Goal: Task Accomplishment & Management: Complete application form

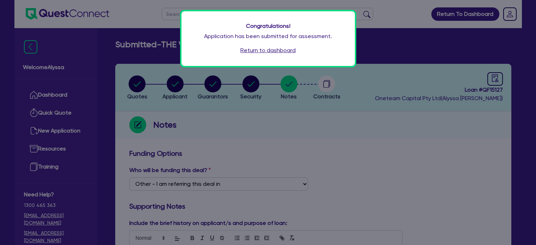
select select "Other"
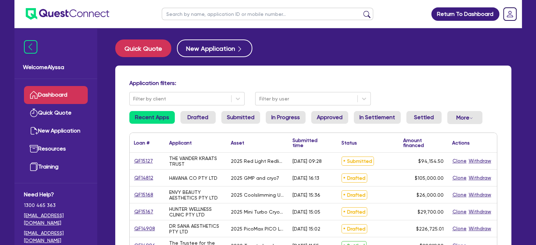
click at [186, 13] on input "text" at bounding box center [267, 14] width 211 height 12
type input "meg"
click at [361, 11] on button "submit" at bounding box center [366, 16] width 11 height 10
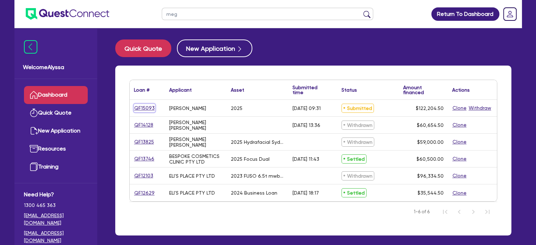
click at [139, 109] on link "QF15093" at bounding box center [144, 108] width 21 height 8
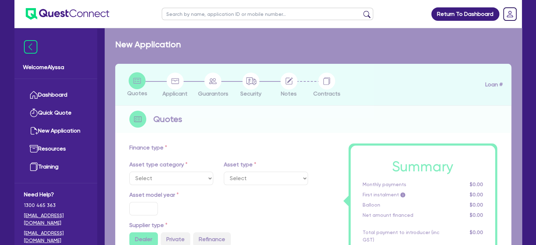
select select "SECONDARY_ASSETS"
type input "2025"
radio input "true"
type input "121,000"
type input "3"
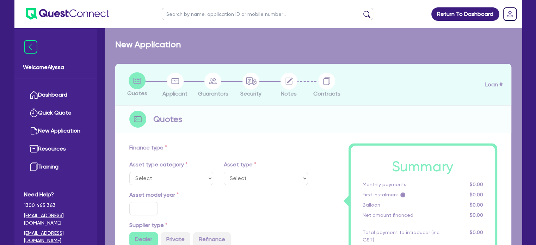
type input "3,666.14"
type input "10.45"
type input "500"
select select "MEDICAL_DENTAL_LABORATORY_EQUIPMENT"
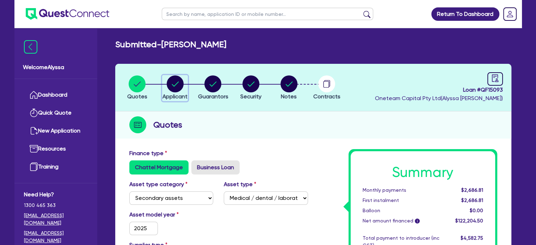
click at [177, 81] on circle "button" at bounding box center [175, 83] width 17 height 17
select select "SOLE_TRADER"
select select "HEALTH_BEAUTY"
select select "HAIR_BEAUTY_SALONS"
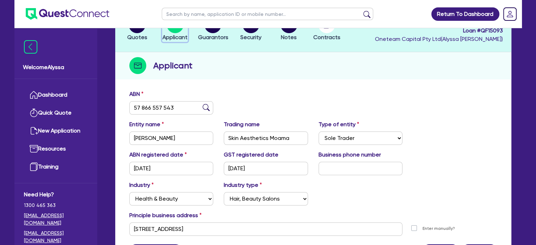
scroll to position [59, 0]
drag, startPoint x: 300, startPoint y: 135, endPoint x: 223, endPoint y: 132, distance: 77.5
click at [223, 132] on div "Trading name Skin Aesthetics Moama" at bounding box center [265, 132] width 95 height 25
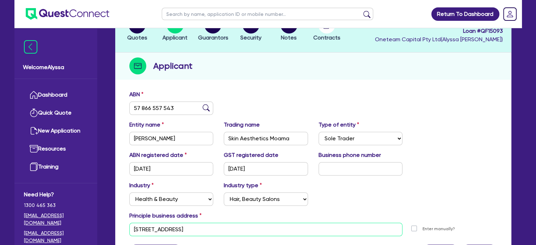
drag, startPoint x: 227, startPoint y: 229, endPoint x: 110, endPoint y: 226, distance: 116.9
click at [110, 226] on div "Quotes Applicant [GEOGRAPHIC_DATA] Security Notes Contracts Loan # QF15093 Onet…" at bounding box center [313, 142] width 406 height 275
click at [141, 33] on button "Quotes" at bounding box center [137, 29] width 21 height 26
select select "SECONDARY_ASSETS"
select select "MEDICAL_DENTAL_LABORATORY_EQUIPMENT"
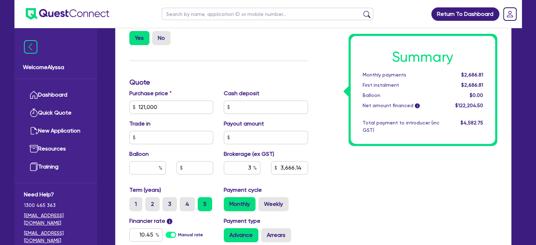
scroll to position [394, 0]
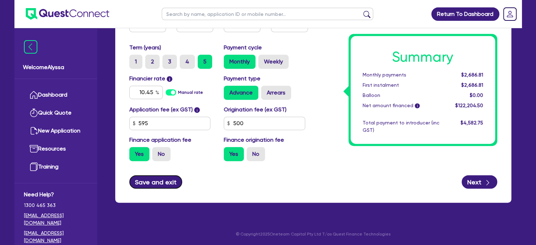
click at [155, 184] on button "Save and exit" at bounding box center [155, 181] width 53 height 13
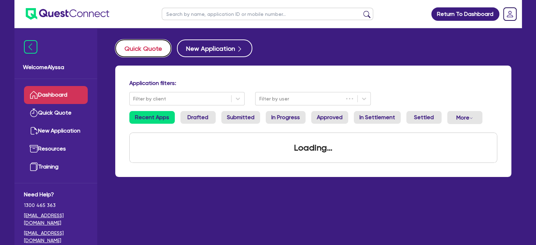
click at [155, 51] on button "Quick Quote" at bounding box center [143, 48] width 56 height 18
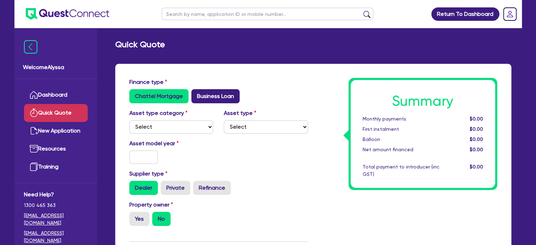
click at [218, 98] on label "Business Loan" at bounding box center [215, 96] width 48 height 14
click at [196, 94] on input "Business Loan" at bounding box center [193, 91] width 5 height 5
radio input "true"
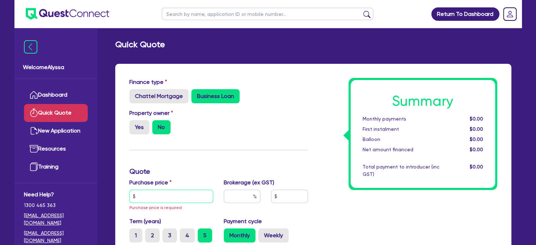
click at [145, 194] on input "text" at bounding box center [171, 195] width 84 height 13
paste input "93,500"
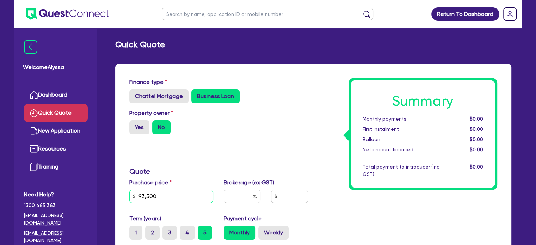
type input "93,500"
click at [248, 198] on input "text" at bounding box center [242, 195] width 37 height 13
type input "4"
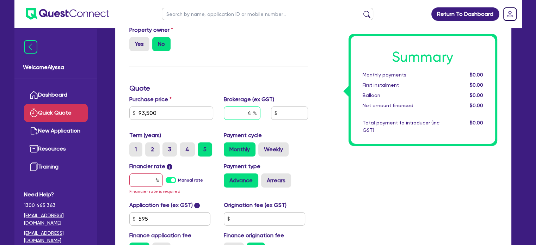
scroll to position [87, 0]
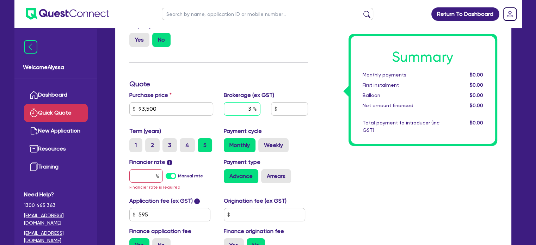
type input "3"
click at [132, 173] on input "text" at bounding box center [145, 175] width 33 height 13
type input "7"
type input "2,824.64"
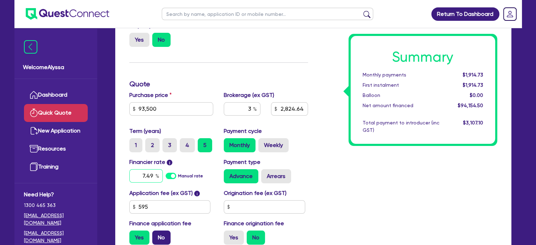
type input "7.49"
type input "2,824.64"
click at [154, 238] on label "No" at bounding box center [161, 237] width 18 height 14
click at [154, 235] on input "No" at bounding box center [154, 232] width 5 height 5
radio input "true"
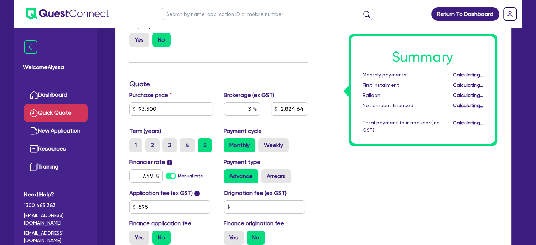
type input "2,805"
click at [348, 198] on div "Summary Monthly payments $1,922.92 First instalment i $2,577.42 Balloon $0.00 N…" at bounding box center [407, 119] width 189 height 259
click at [278, 177] on label "Arrears" at bounding box center [276, 176] width 30 height 14
click at [265, 174] on input "Arrears" at bounding box center [263, 171] width 5 height 5
radio input "true"
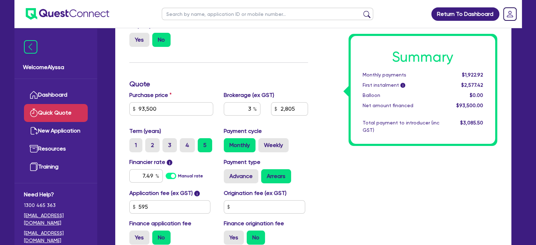
type input "2,805"
click at [275, 146] on label "Weekly" at bounding box center [273, 145] width 30 height 14
click at [263, 143] on input "Weekly" at bounding box center [260, 140] width 5 height 5
radio input "true"
type input "2,805"
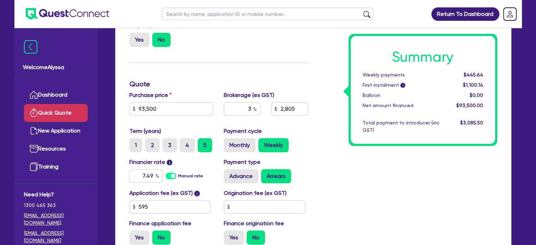
scroll to position [0, 0]
